Goal: Task Accomplishment & Management: Manage account settings

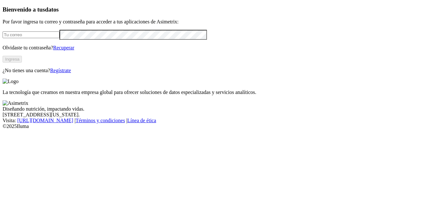
type input "simendoza@ecuaquimica.com.ec"
click at [22, 63] on button "Ingresa" at bounding box center [12, 59] width 19 height 7
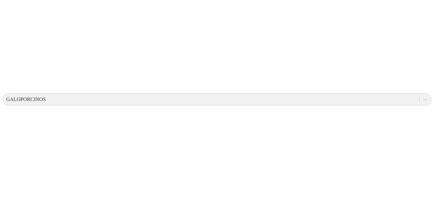
scroll to position [167, 0]
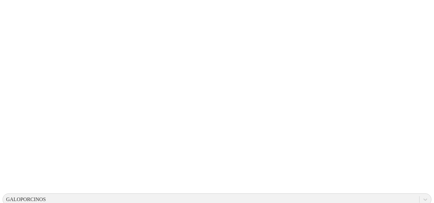
scroll to position [67, 0]
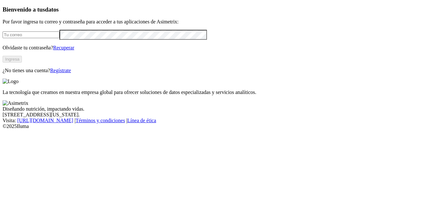
type input "[EMAIL_ADDRESS][DOMAIN_NAME]"
click at [74, 50] on link "Recuperar" at bounding box center [63, 47] width 21 height 5
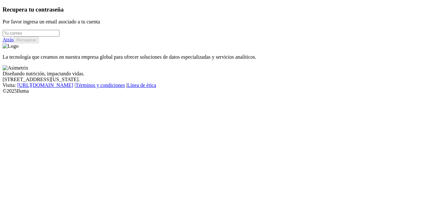
click at [59, 37] on input "email" at bounding box center [31, 33] width 57 height 7
type input "simendoza@ecuaquimica.com.ec"
click at [39, 43] on button "Recuperar" at bounding box center [26, 40] width 25 height 7
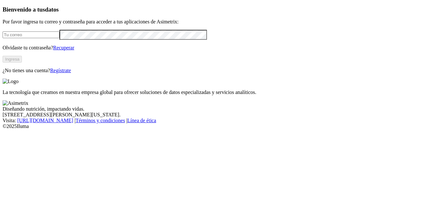
type input "[EMAIL_ADDRESS][DOMAIN_NAME]"
click at [22, 63] on button "Ingresa" at bounding box center [12, 59] width 19 height 7
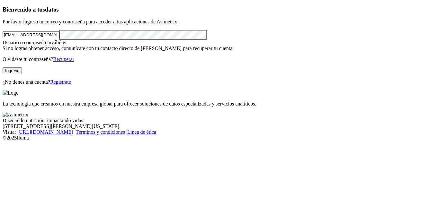
click at [22, 74] on button "Ingresa" at bounding box center [12, 71] width 19 height 7
